Goal: Task Accomplishment & Management: Use online tool/utility

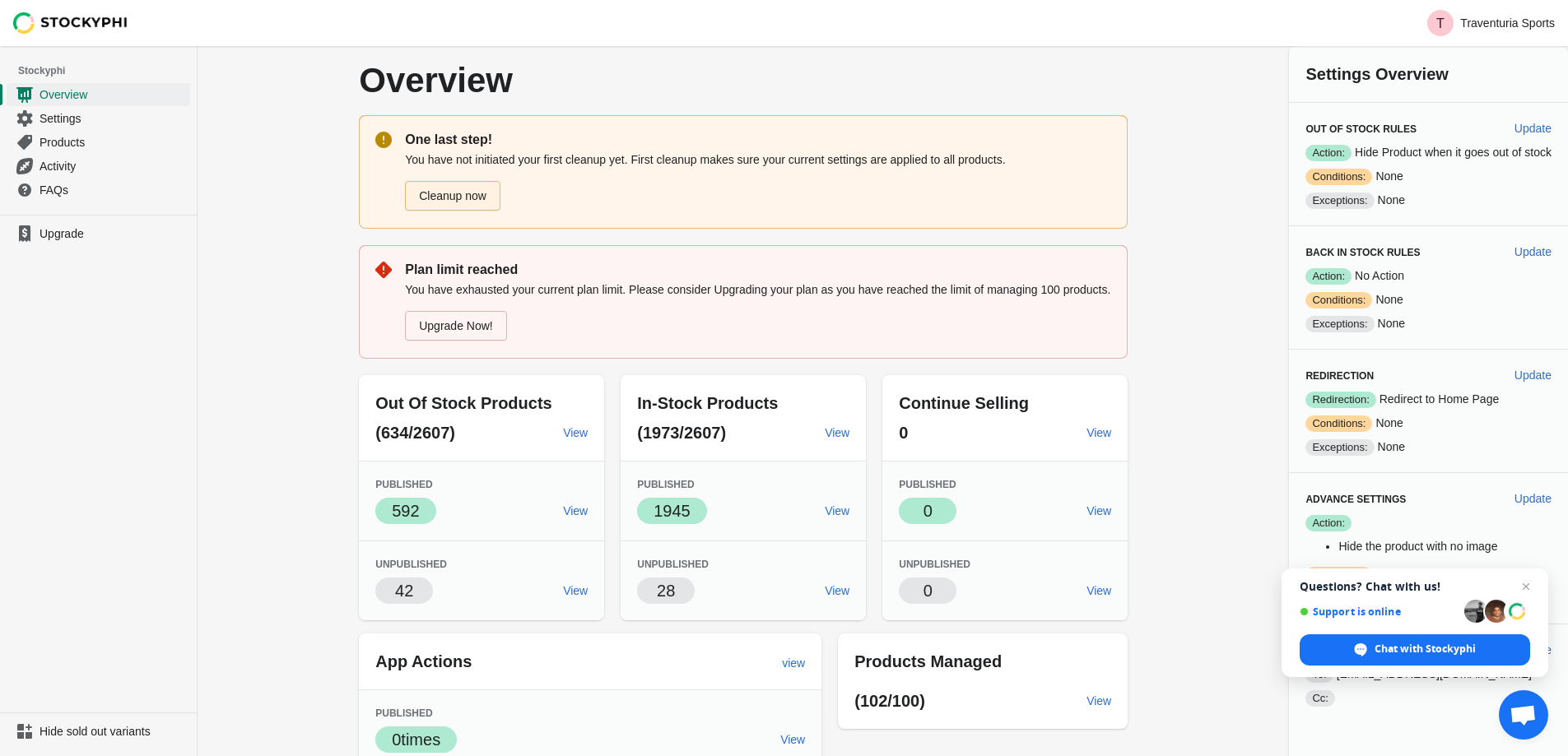
click at [468, 196] on link "Cleanup now" at bounding box center [453, 196] width 95 height 30
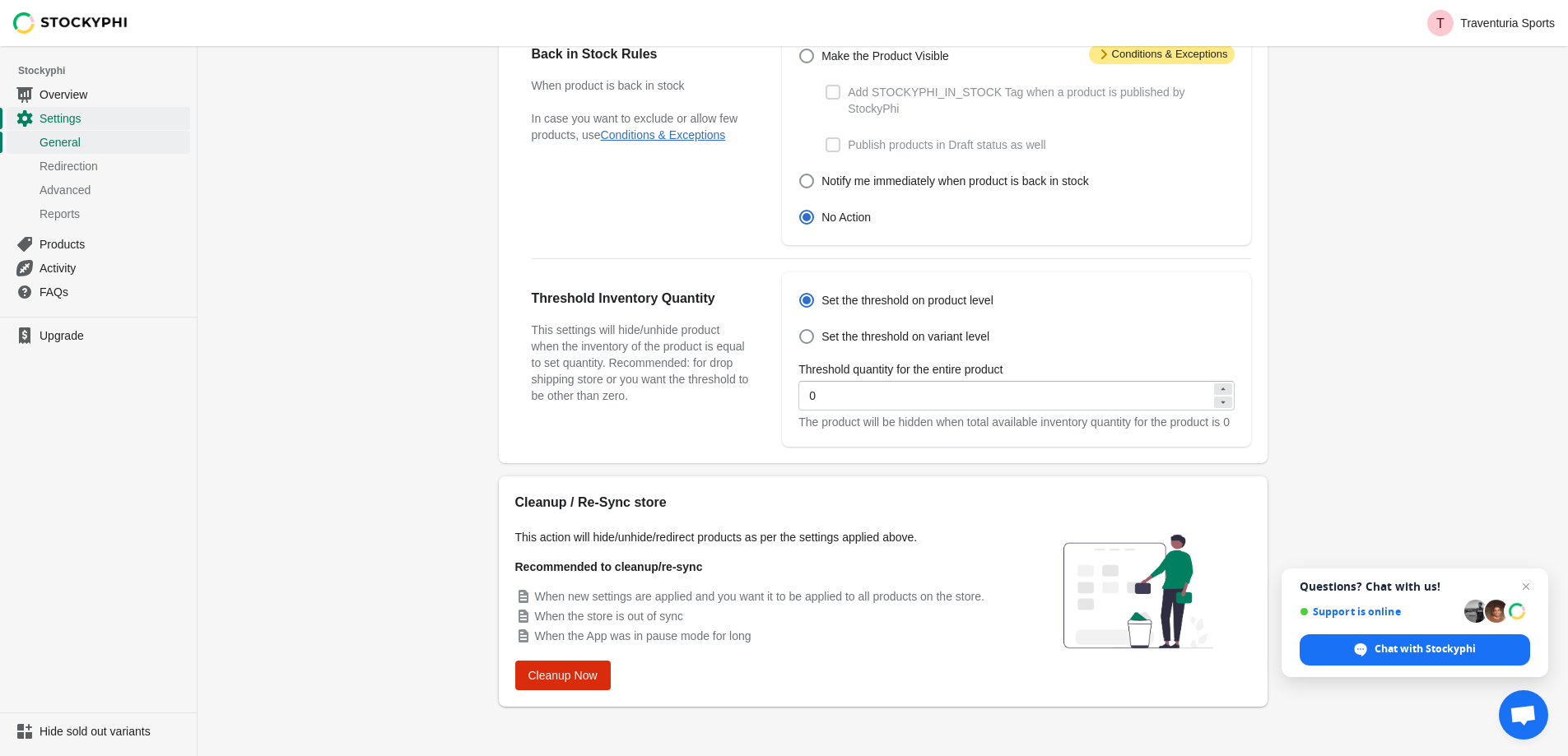
scroll to position [445, 0]
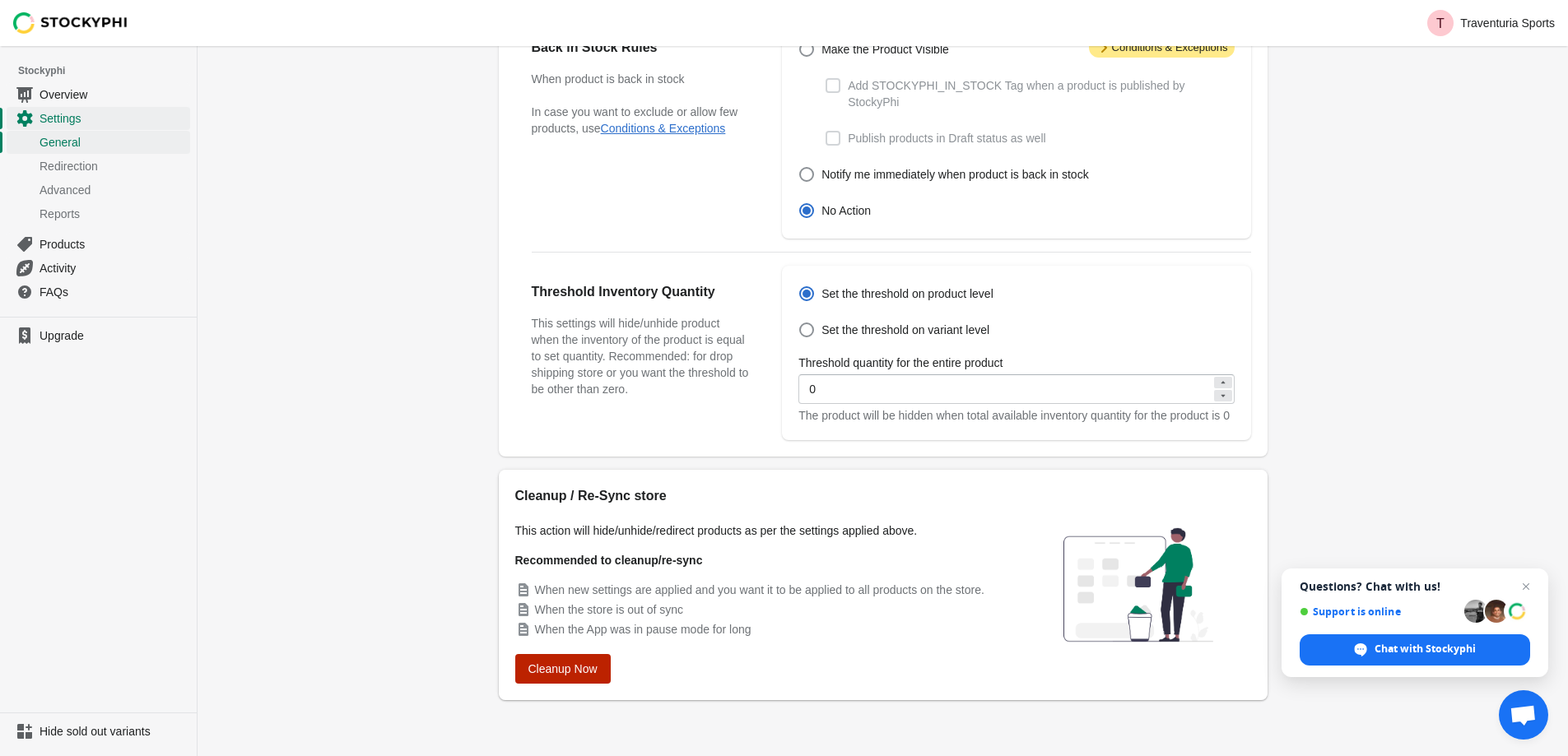
click at [565, 682] on button "Cleanup Now" at bounding box center [563, 669] width 95 height 30
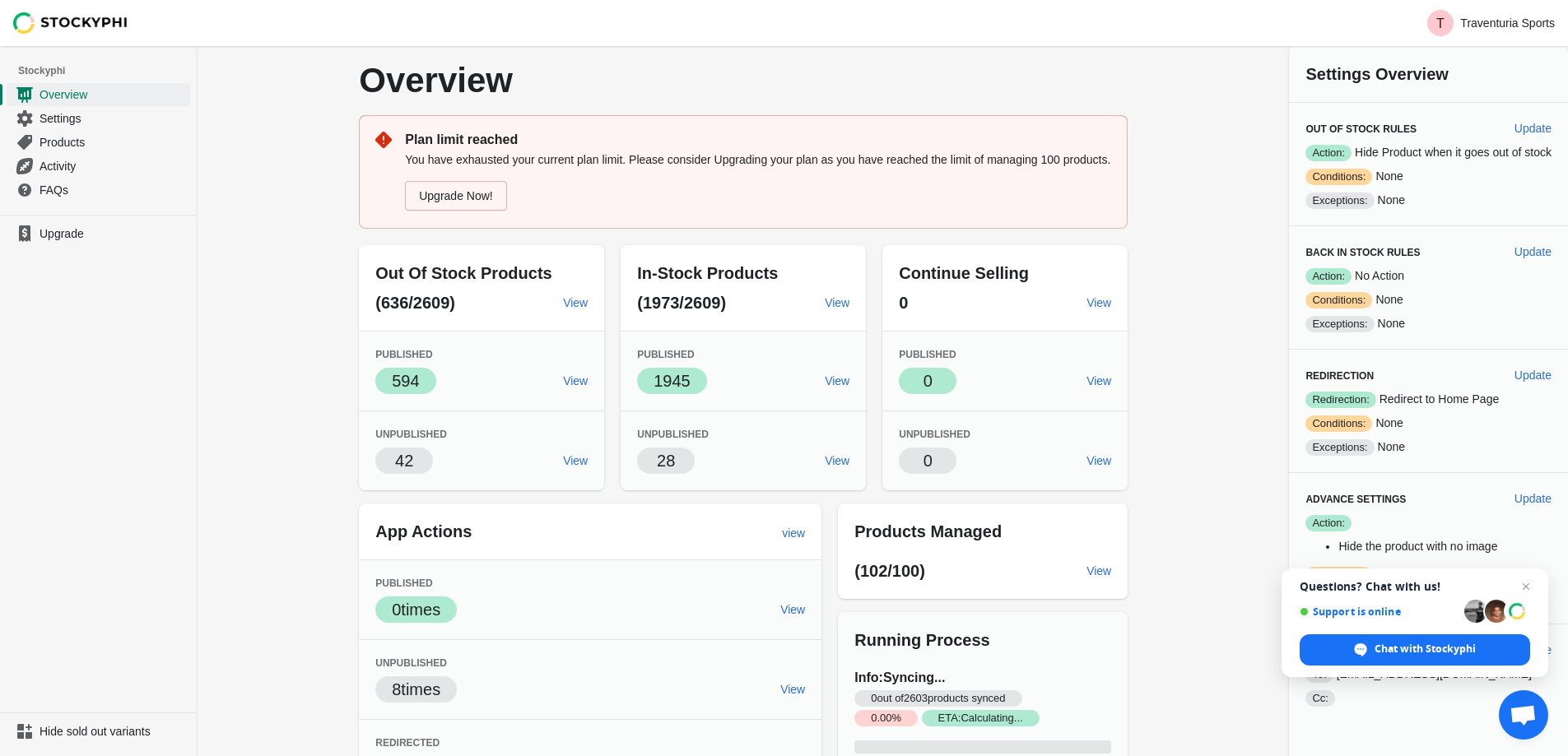
click at [1241, 583] on div "Overview Plan limit reached You have exhausted your current plan limit. Please …" at bounding box center [883, 462] width 1371 height 833
click at [81, 22] on img at bounding box center [70, 22] width 115 height 21
click at [58, 145] on span "Products" at bounding box center [113, 142] width 148 height 17
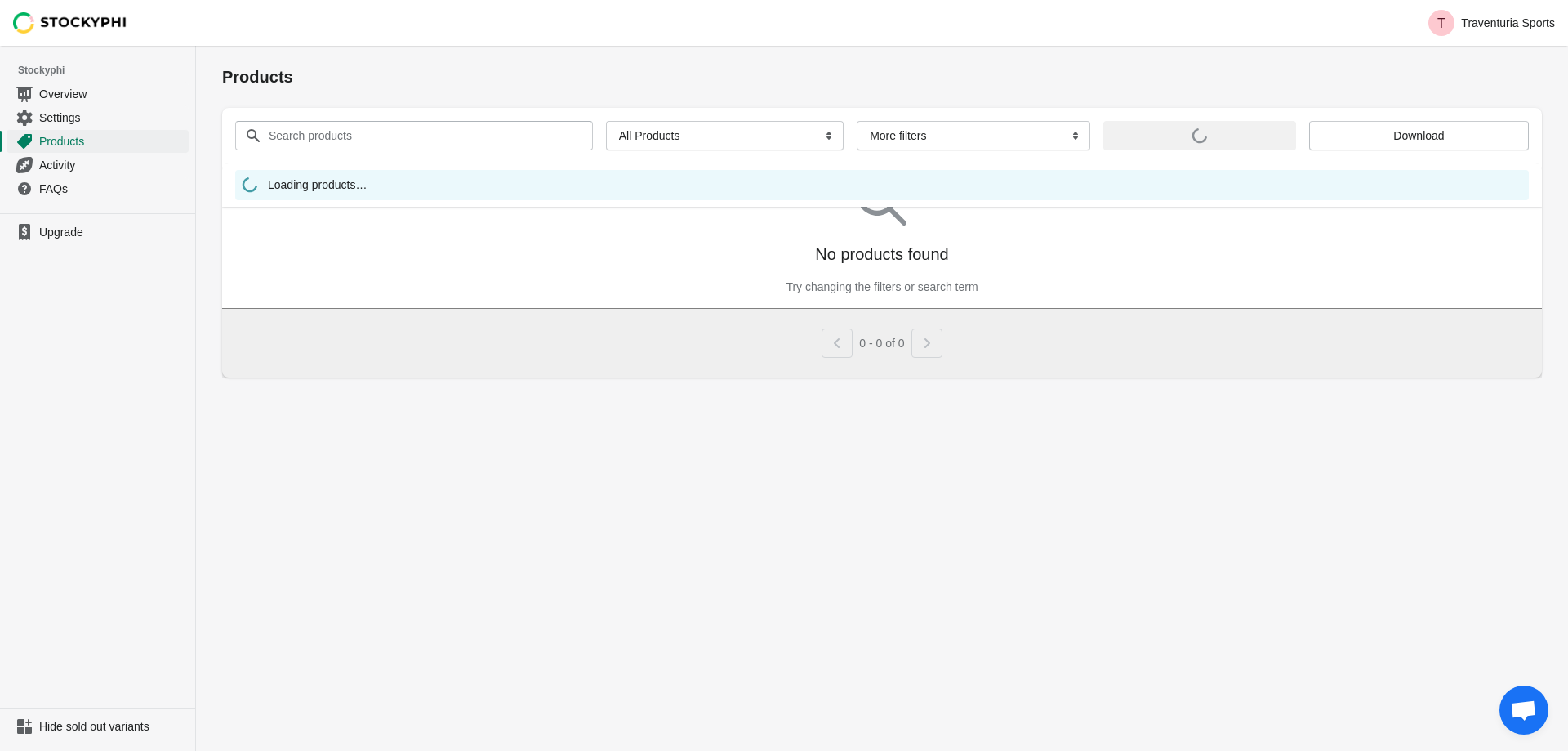
click at [45, 111] on span "Settings" at bounding box center [112, 118] width 147 height 17
